Goal: Feedback & Contribution: Leave review/rating

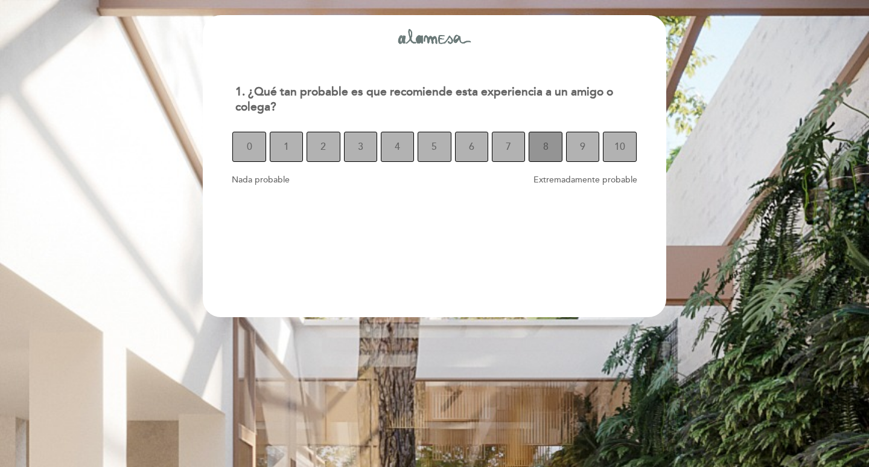
click at [546, 141] on span "8" at bounding box center [545, 147] width 5 height 34
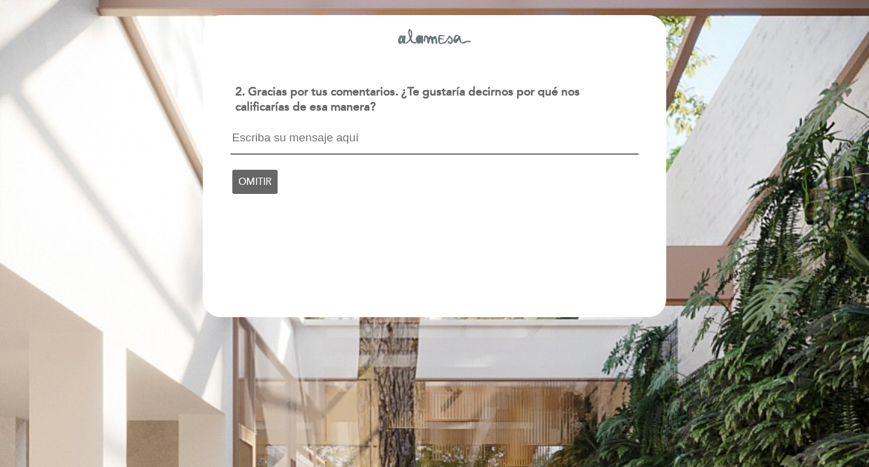
click at [232, 137] on textarea at bounding box center [435, 143] width 408 height 23
click at [447, 136] on textarea "Es realmente maravillosa la experiencia. Y vivida por 2da.vez" at bounding box center [435, 143] width 408 height 22
click at [555, 138] on textarea "Es realmente maravillosa la experiencia. Ya vivida por 2da.vez" at bounding box center [435, 143] width 408 height 22
click at [557, 143] on textarea "Es realmente maravillosa la experiencia. Ya vivida por 2da.vez" at bounding box center [435, 143] width 408 height 22
click at [560, 138] on textarea "Es realmente maravillosa la experiencia. Ya vivida por 2da.vez" at bounding box center [435, 143] width 408 height 22
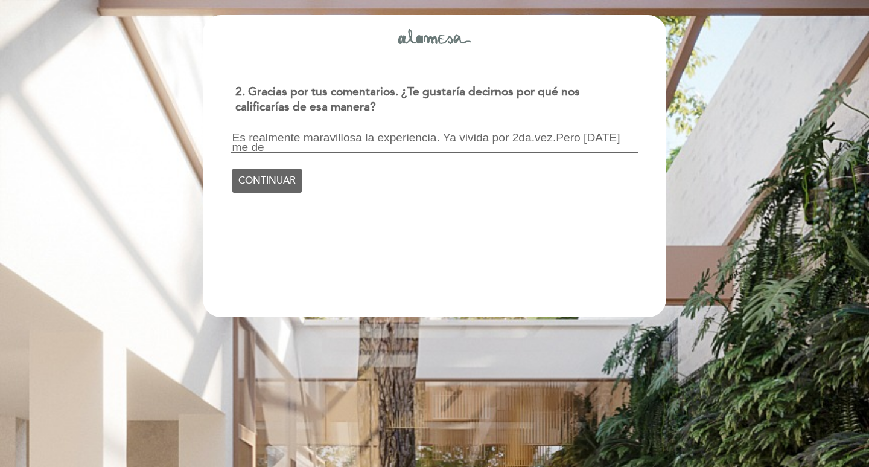
scroll to position [1, 0]
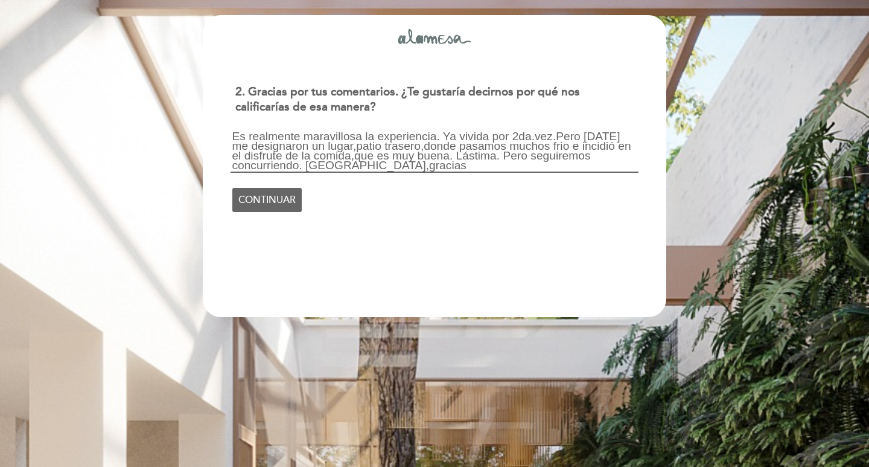
drag, startPoint x: 531, startPoint y: 145, endPoint x: 518, endPoint y: 161, distance: 20.6
click at [526, 149] on textarea "Es realmente maravillosa la experiencia. Ya vivida por 2da.vez.Pero [DATE] me d…" at bounding box center [435, 152] width 408 height 41
click at [531, 146] on textarea "Es realmente maravillosa la experiencia. Ya vivida por 2da.vez.Pero [DATE] me d…" at bounding box center [435, 152] width 408 height 41
type textarea "Es realmente maravillosa la experiencia. Ya vivida por 2da.vez.Pero [DATE] me d…"
click at [265, 194] on span "CONTINUAR" at bounding box center [266, 200] width 57 height 34
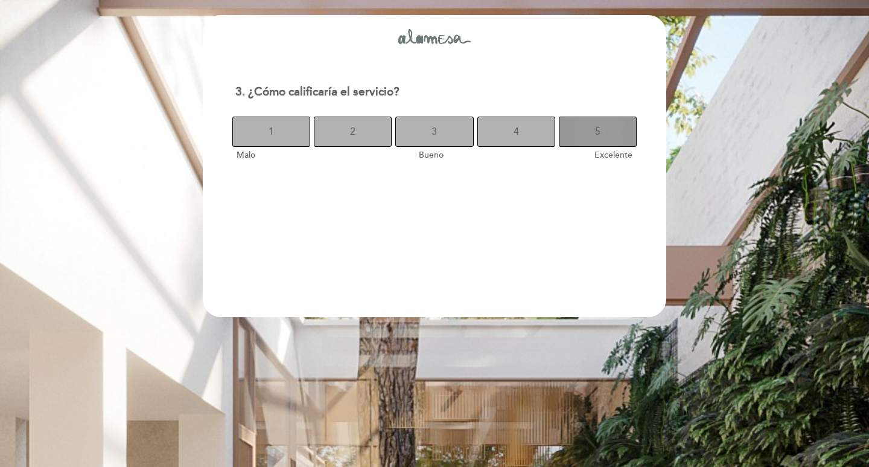
click at [572, 134] on button "5" at bounding box center [598, 132] width 78 height 30
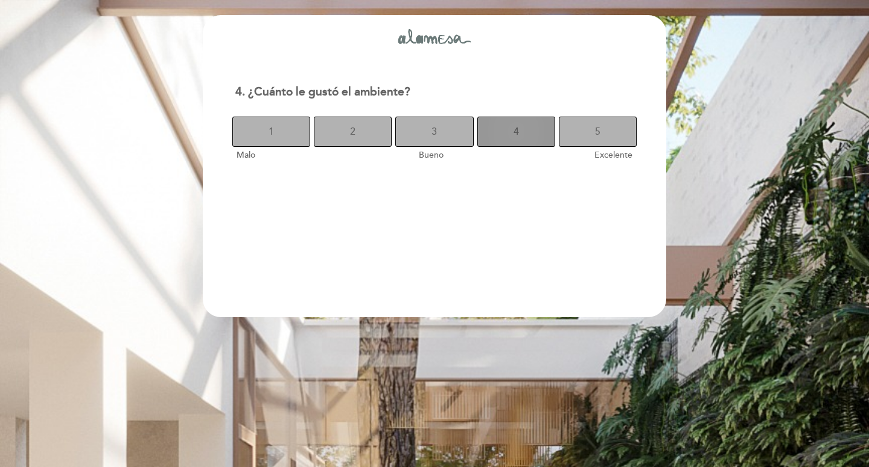
click at [530, 130] on button "4" at bounding box center [517, 132] width 78 height 30
click at [510, 133] on button "4" at bounding box center [517, 132] width 78 height 30
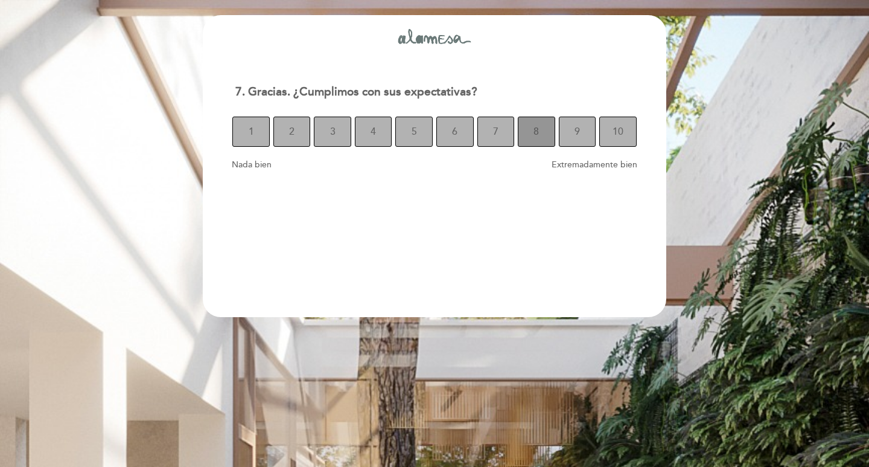
click at [527, 132] on button "8" at bounding box center [536, 132] width 37 height 30
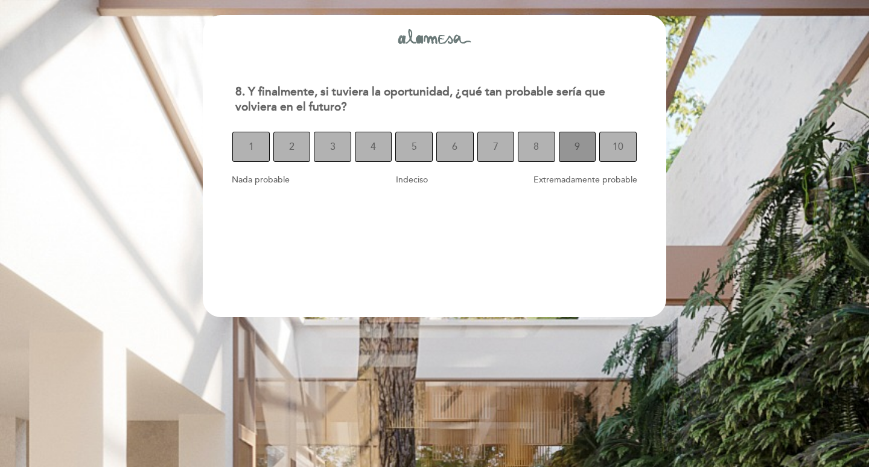
click at [569, 147] on button "9" at bounding box center [577, 147] width 37 height 30
select select "es"
